Goal: Task Accomplishment & Management: Manage account settings

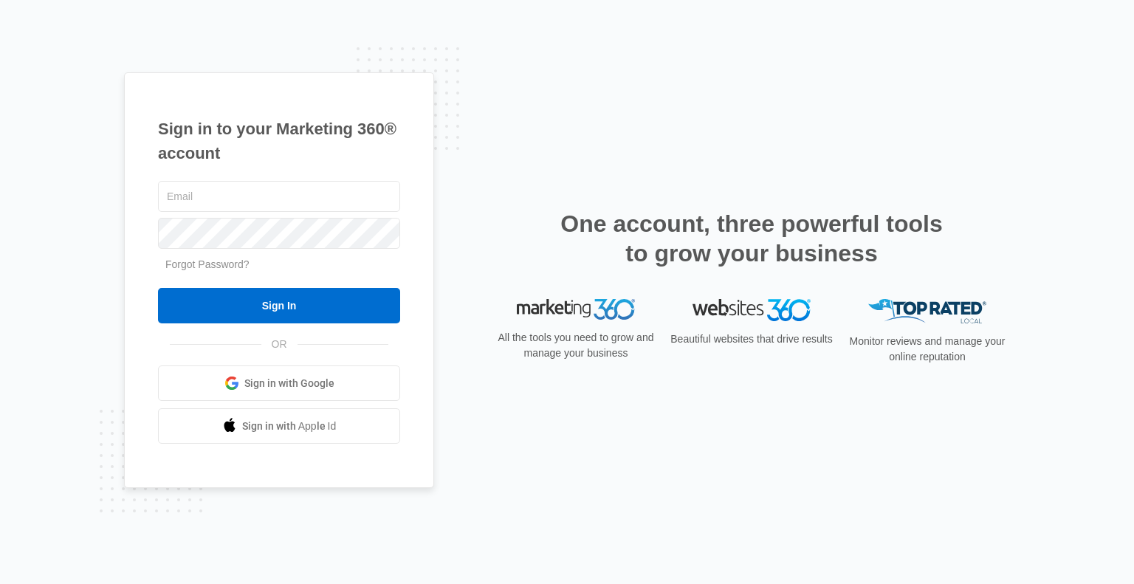
click at [303, 371] on link "Sign in with Google" at bounding box center [279, 383] width 242 height 35
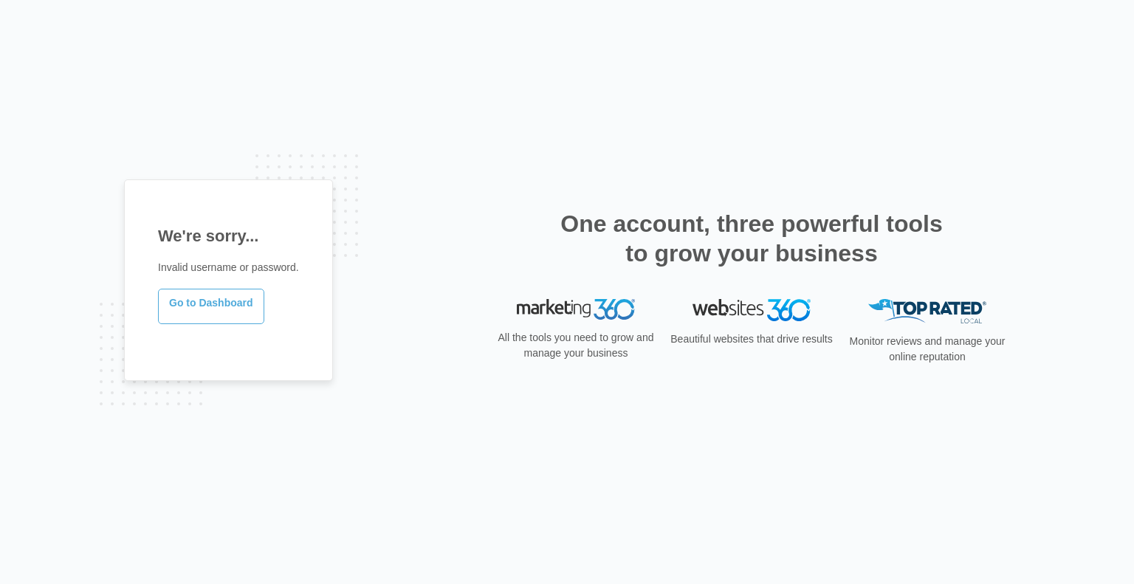
click at [221, 304] on link "Go to Dashboard" at bounding box center [211, 306] width 106 height 35
